Goal: Information Seeking & Learning: Learn about a topic

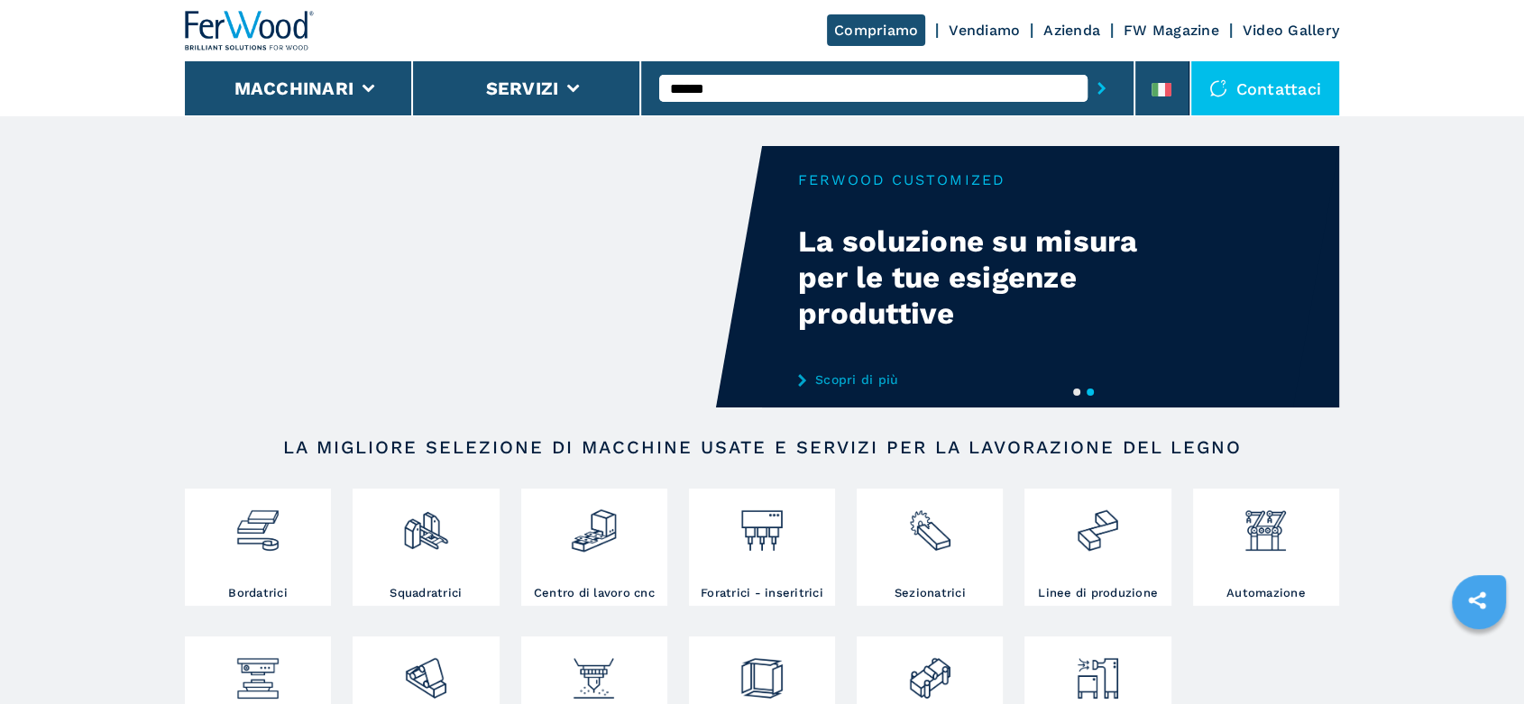
type input "******"
click at [1087, 68] on button "submit-button" at bounding box center [1101, 88] width 28 height 41
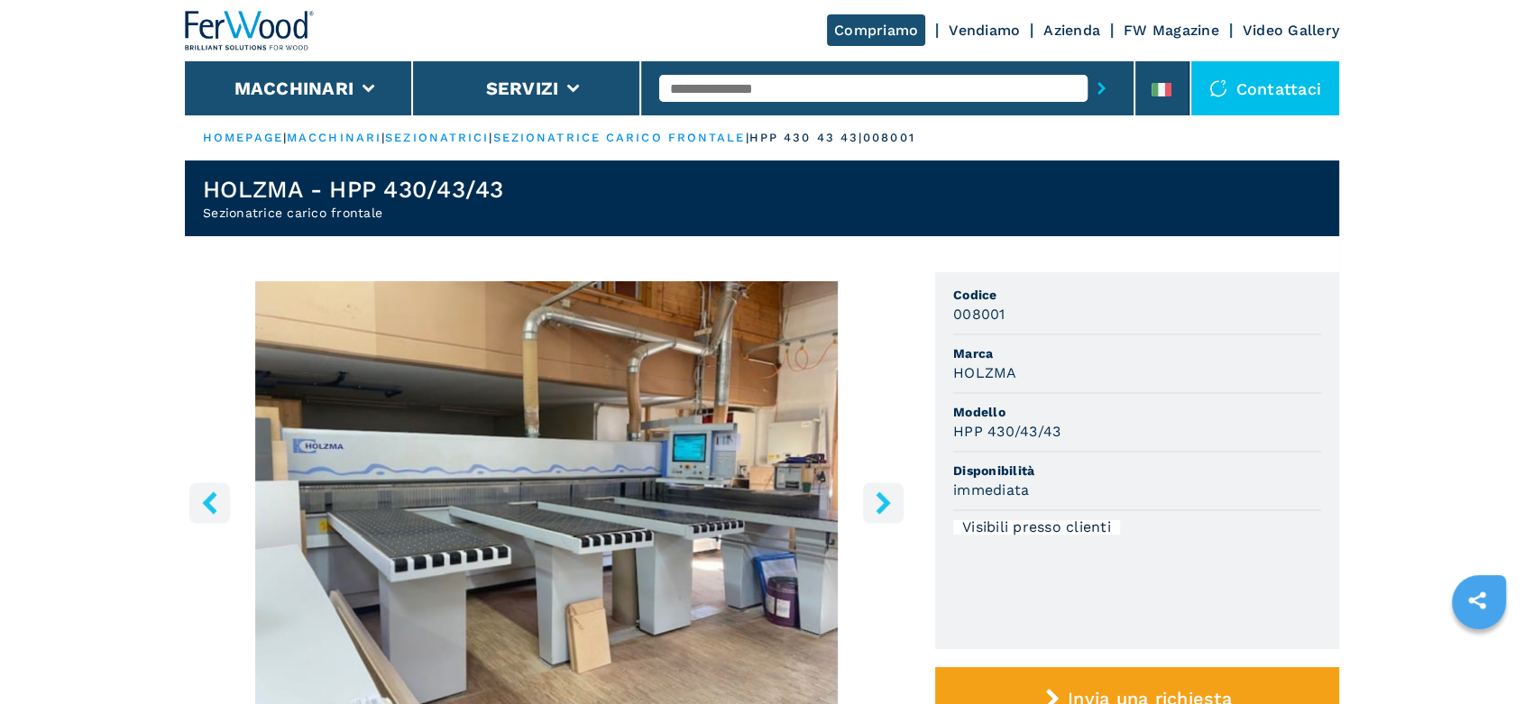
click at [873, 502] on icon "right-button" at bounding box center [883, 502] width 23 height 23
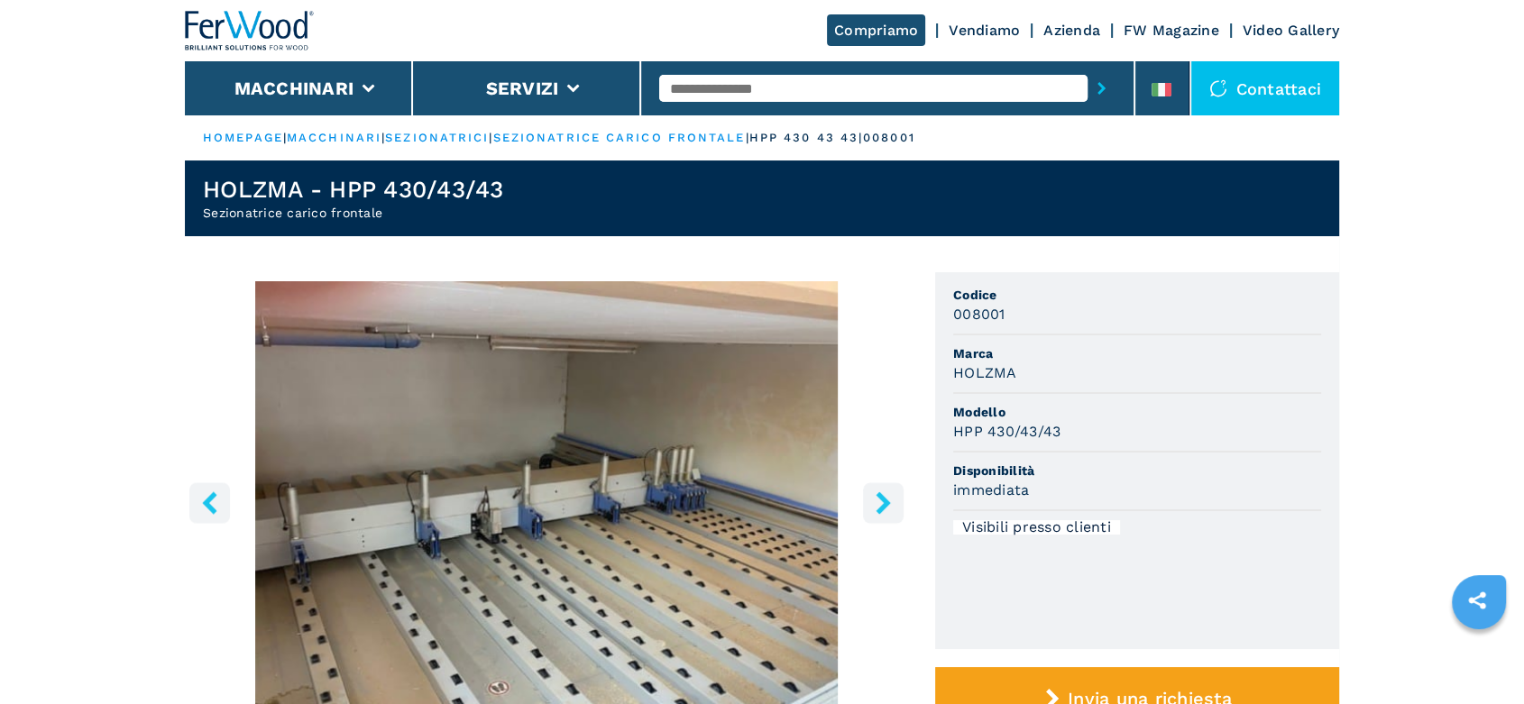
click at [873, 502] on icon "right-button" at bounding box center [883, 502] width 23 height 23
click at [874, 502] on icon "right-button" at bounding box center [883, 502] width 23 height 23
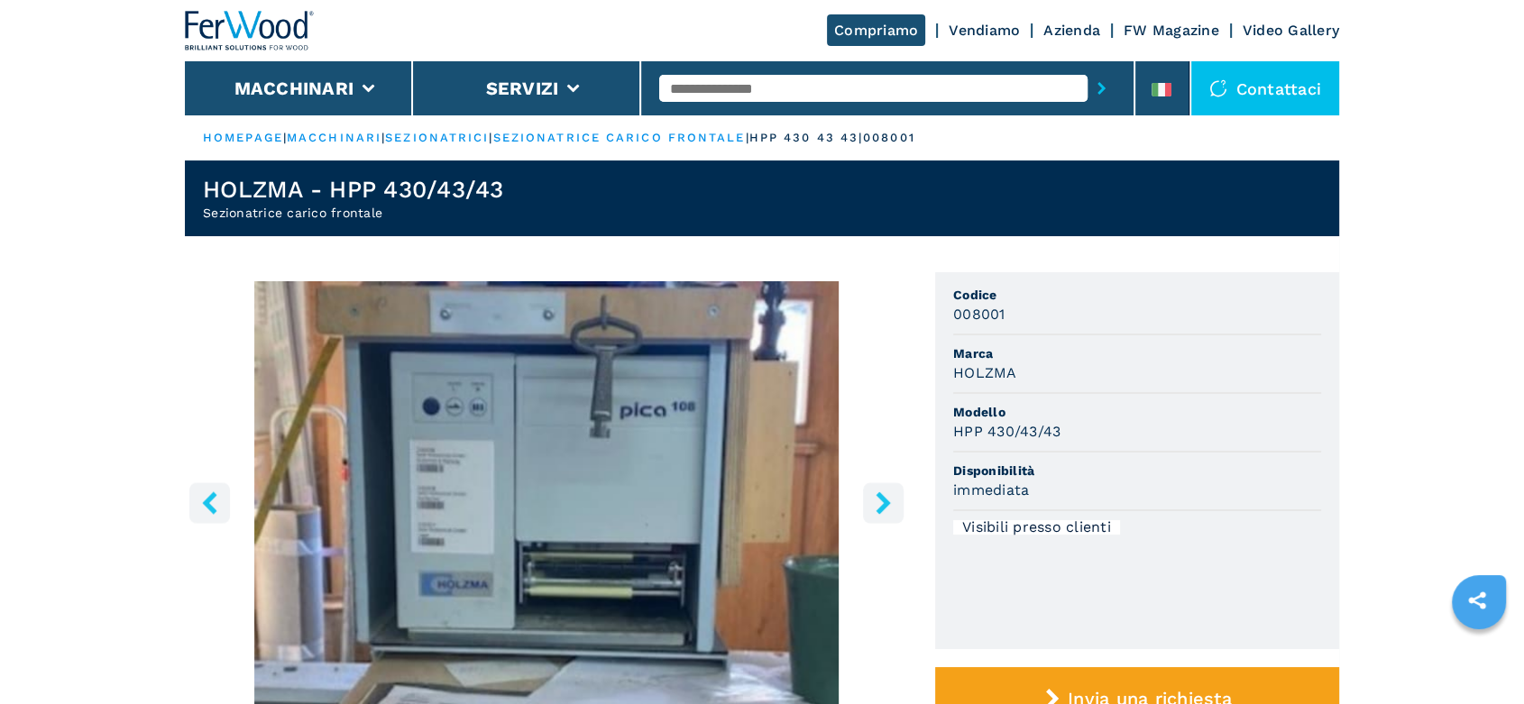
click at [874, 502] on icon "right-button" at bounding box center [883, 502] width 23 height 23
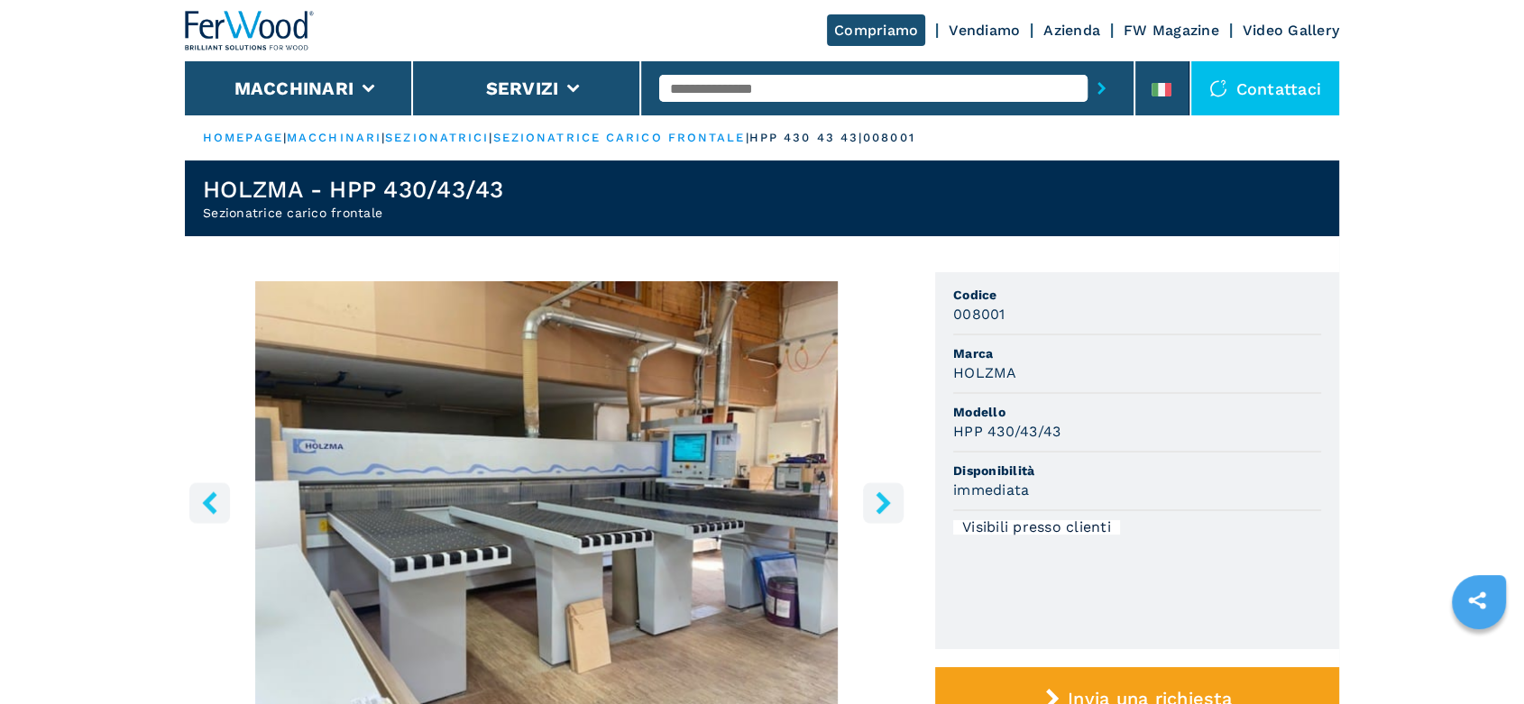
click at [874, 502] on icon "right-button" at bounding box center [883, 502] width 23 height 23
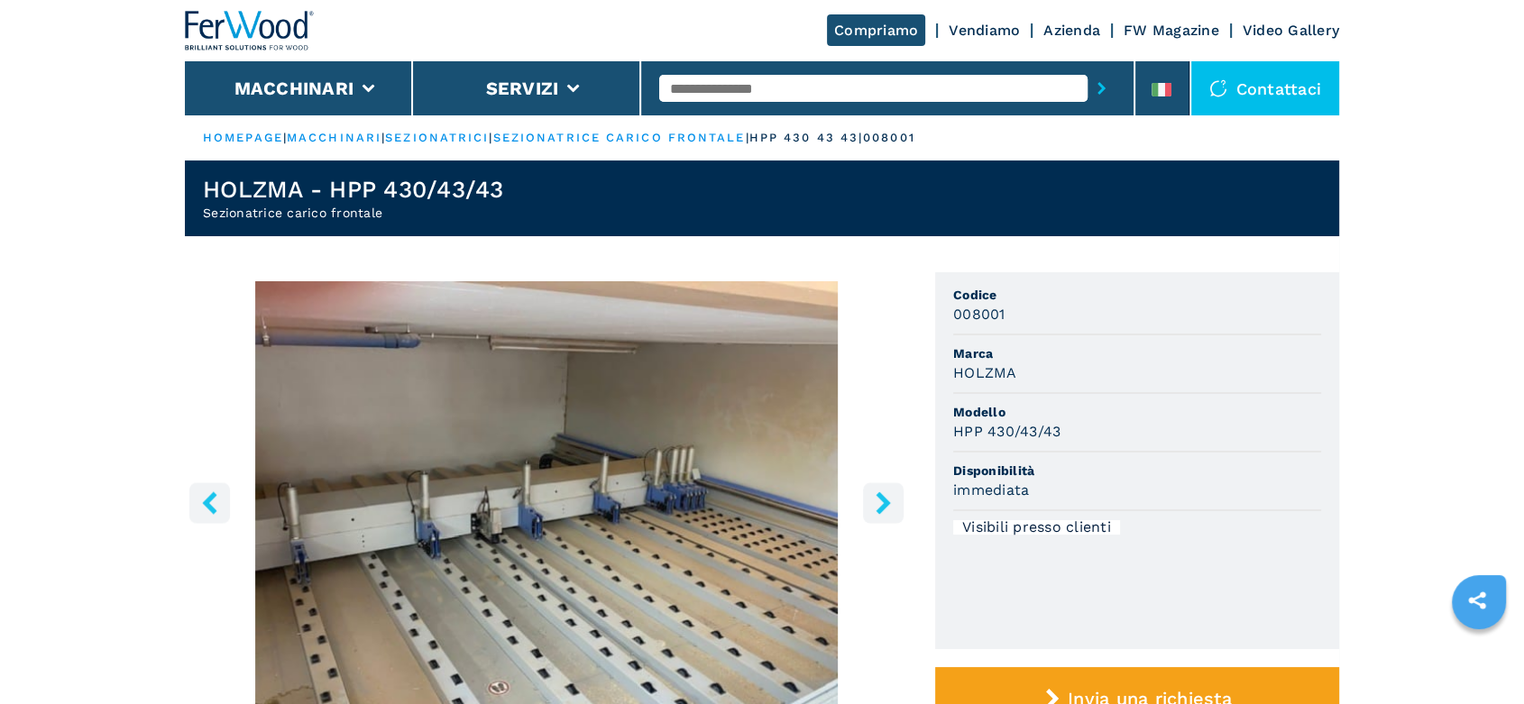
click at [874, 502] on icon "right-button" at bounding box center [883, 502] width 23 height 23
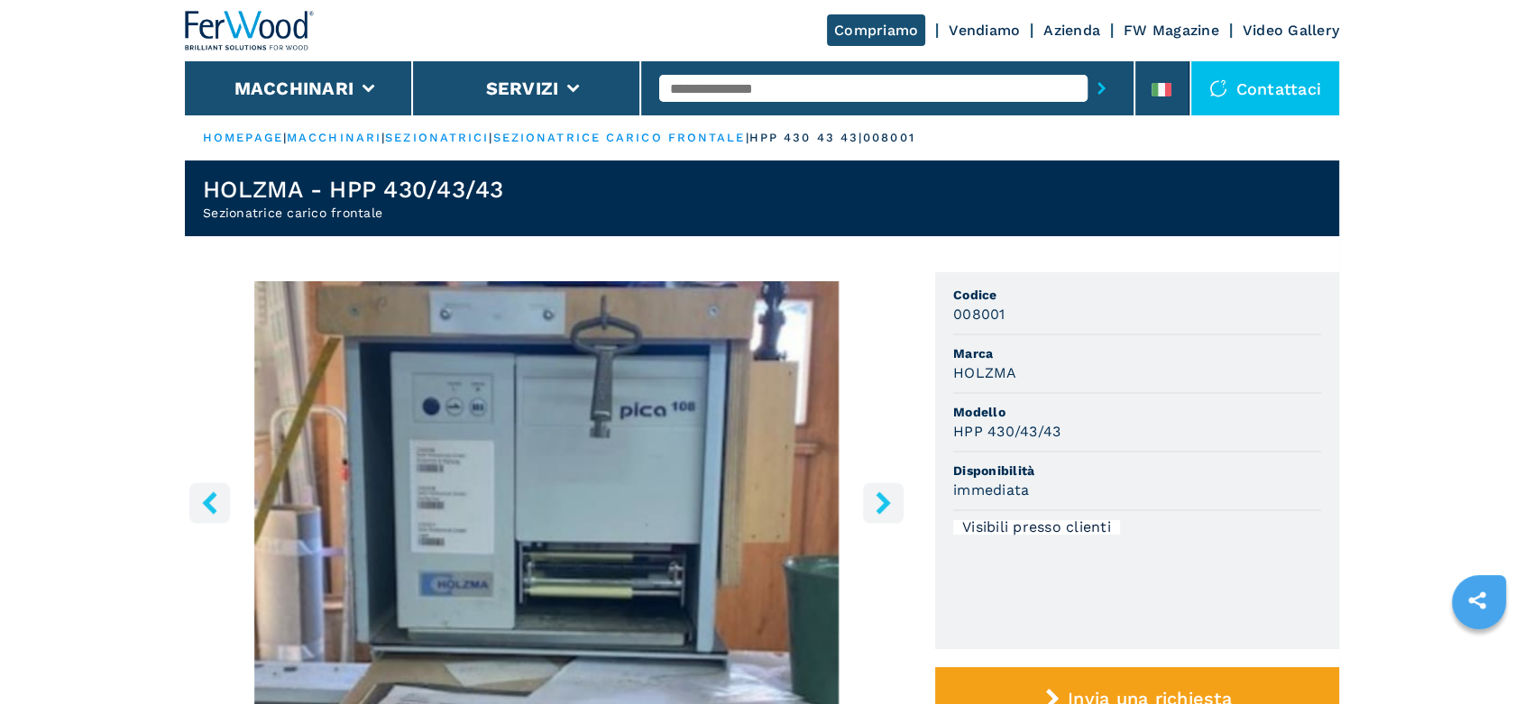
click at [874, 502] on icon "right-button" at bounding box center [883, 502] width 23 height 23
